Goal: Information Seeking & Learning: Learn about a topic

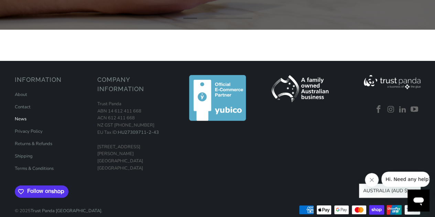
scroll to position [235, 0]
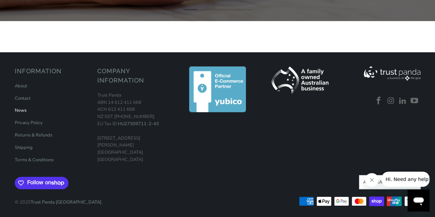
click at [21, 109] on link "News" at bounding box center [21, 110] width 12 height 6
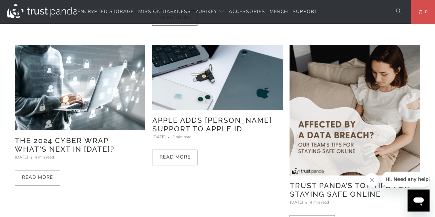
scroll to position [275, 0]
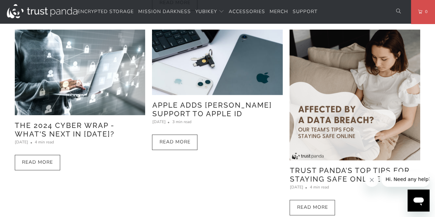
click at [320, 169] on link "Trust Panda’s Top Tips for Staying Safe Online" at bounding box center [349, 174] width 120 height 17
